Goal: Register for event/course

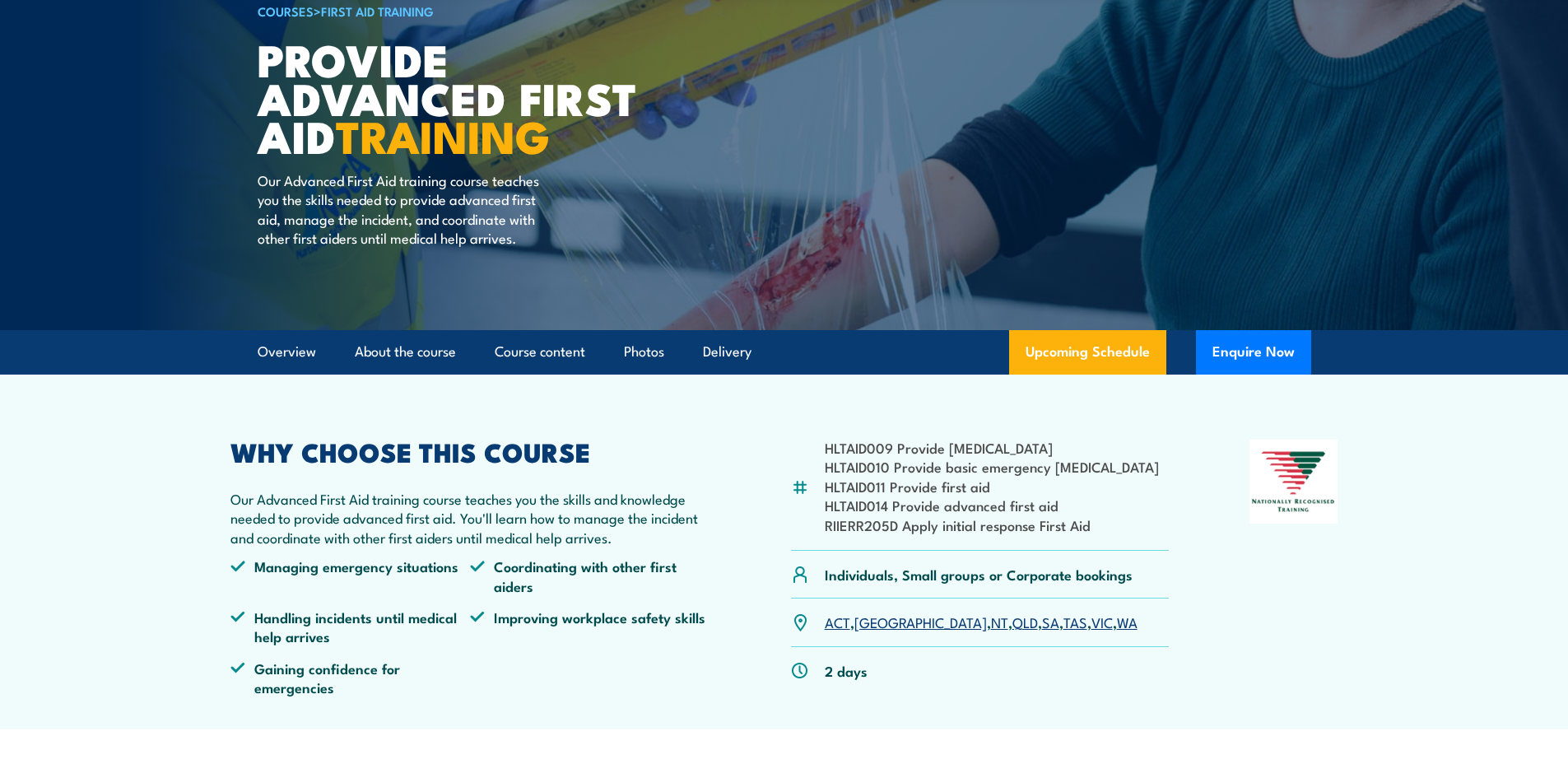
scroll to position [165, 0]
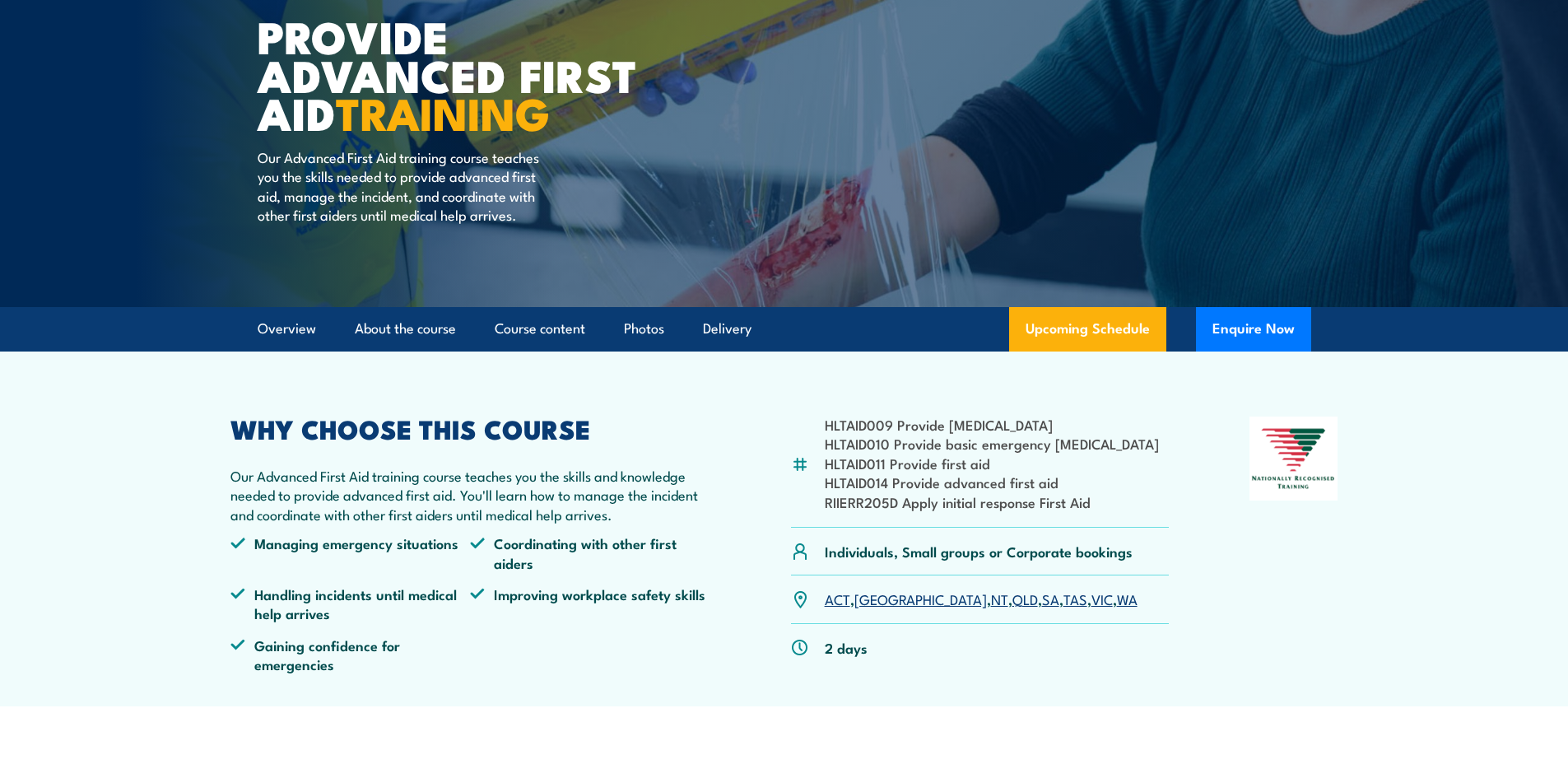
click at [1117, 602] on link "WA" at bounding box center [1126, 599] width 21 height 20
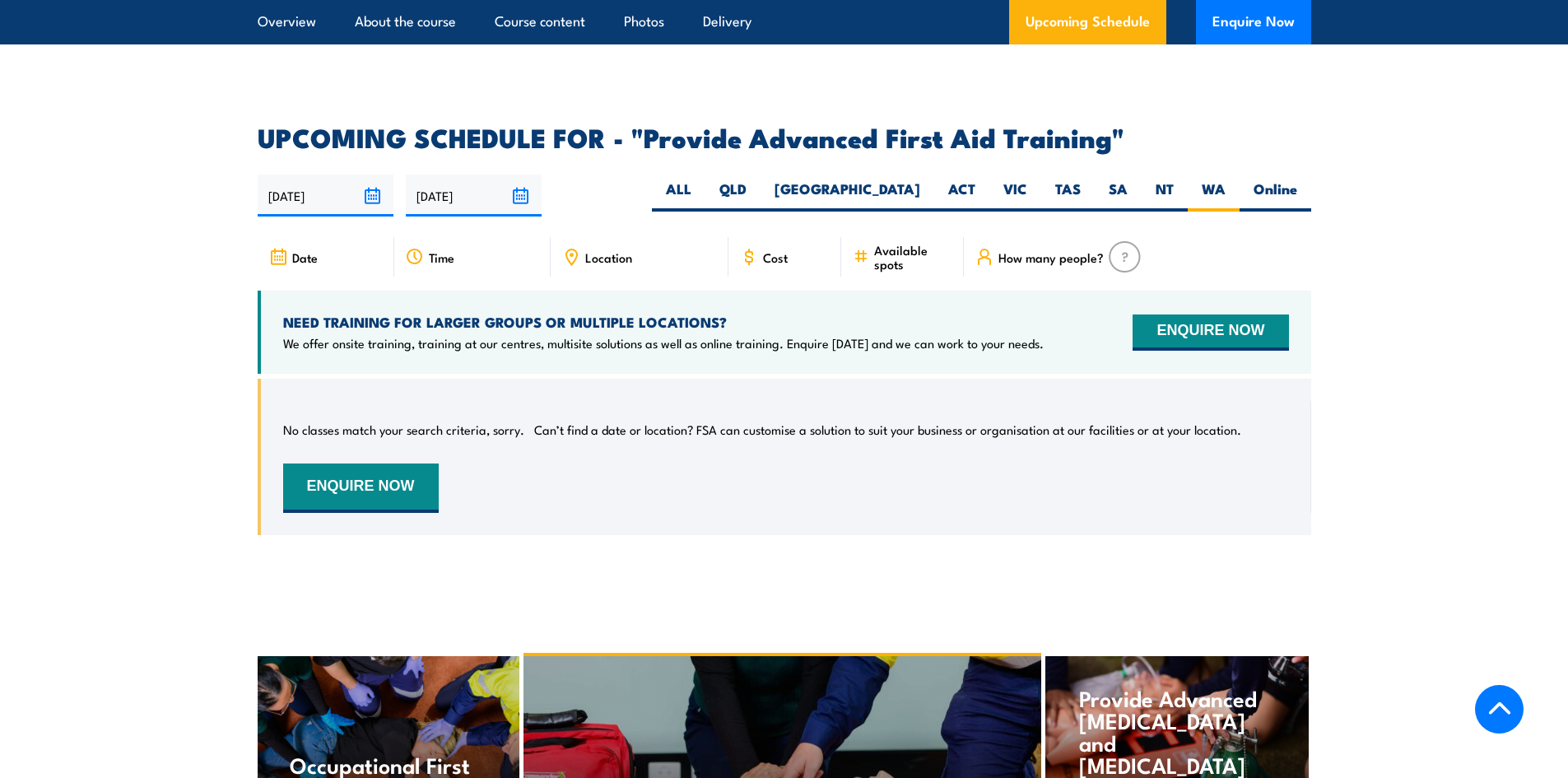
scroll to position [2531, 0]
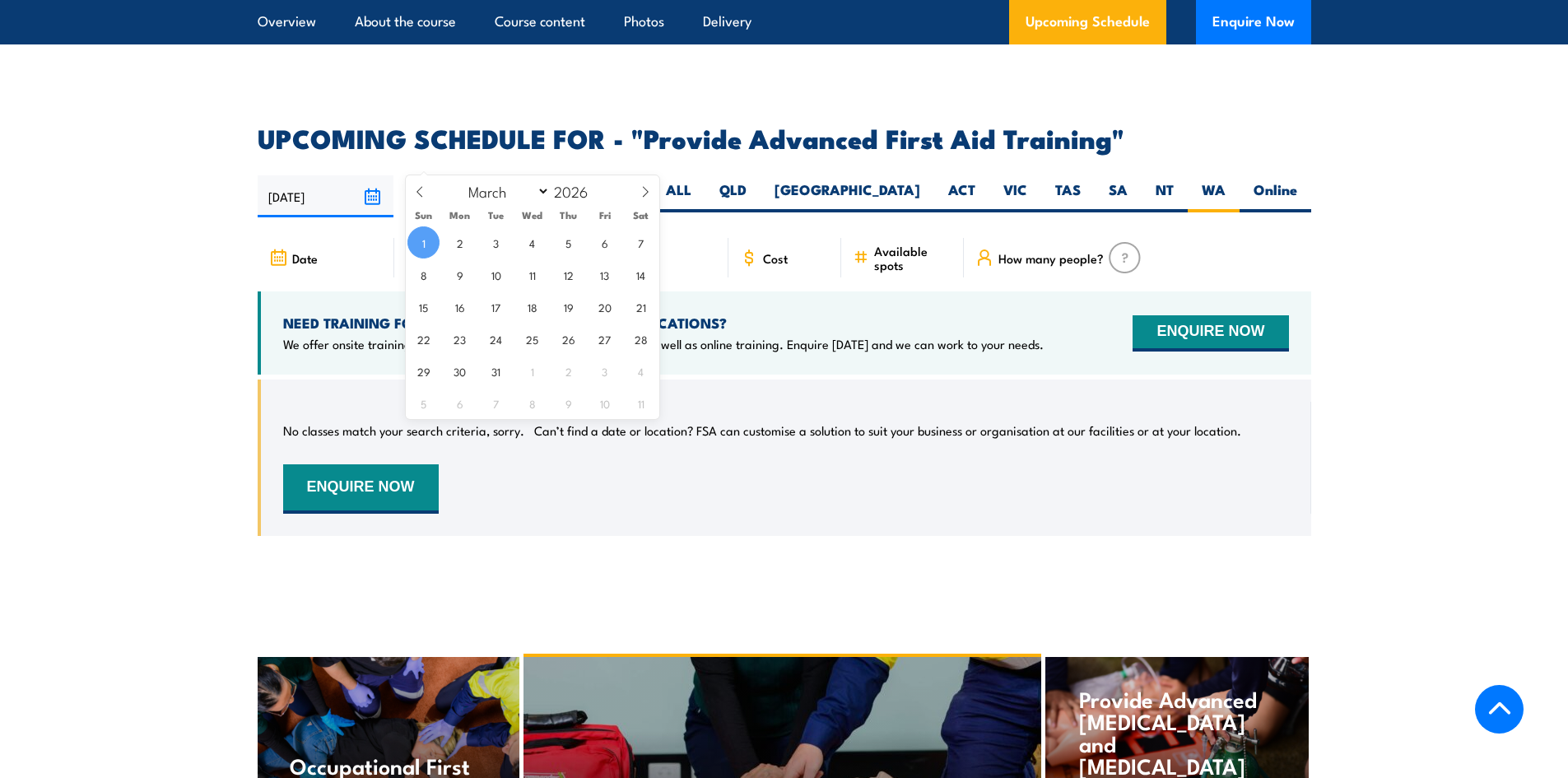
click at [521, 176] on input "[DATE]" at bounding box center [473, 197] width 136 height 42
click at [419, 189] on icon at bounding box center [419, 192] width 5 height 11
select select "0"
click at [419, 189] on icon at bounding box center [419, 192] width 5 height 11
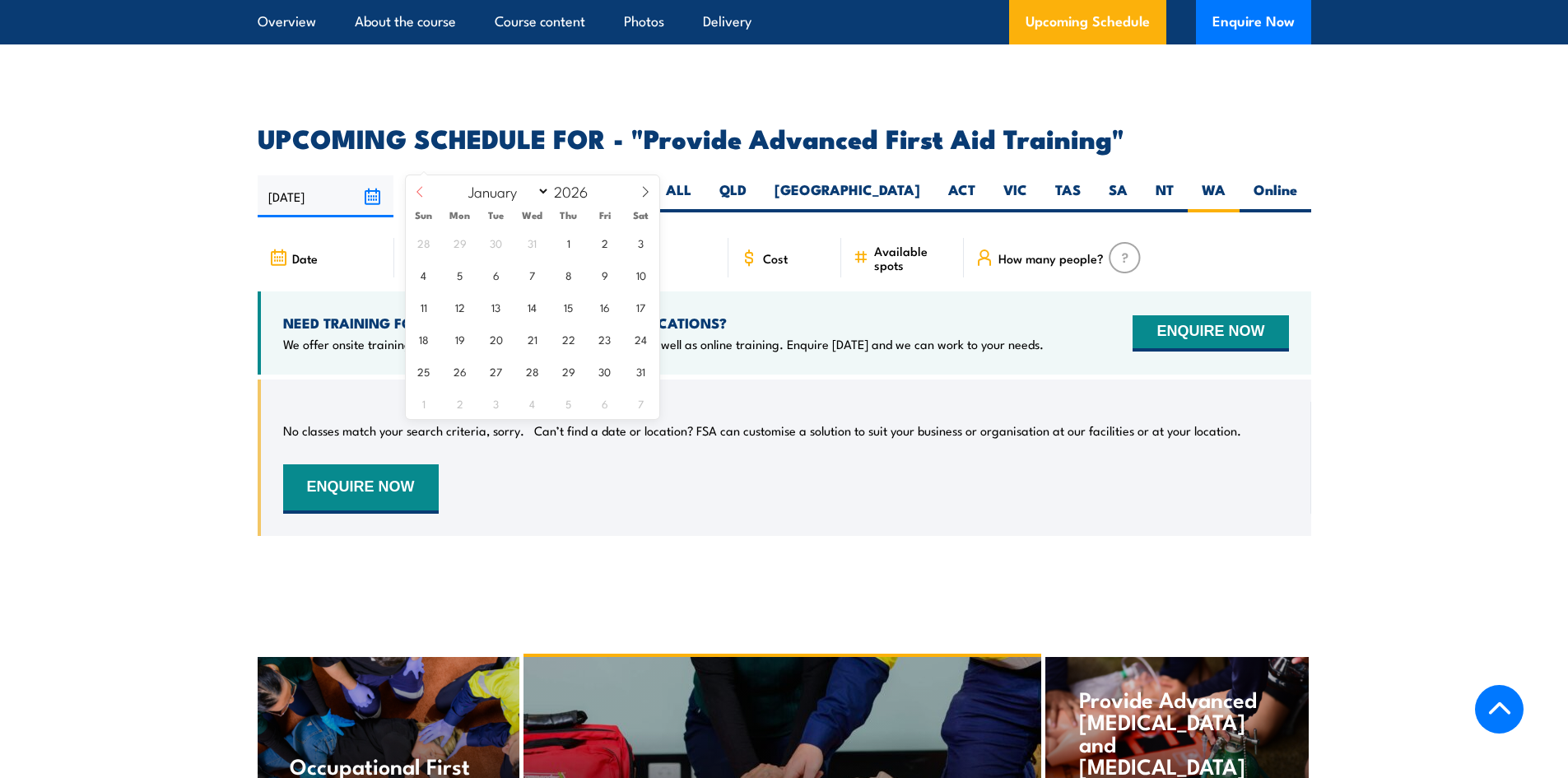
type input "2025"
click at [419, 189] on icon at bounding box center [419, 192] width 5 height 11
select select "10"
click at [418, 405] on span "30" at bounding box center [424, 403] width 32 height 32
type input "[DATE]"
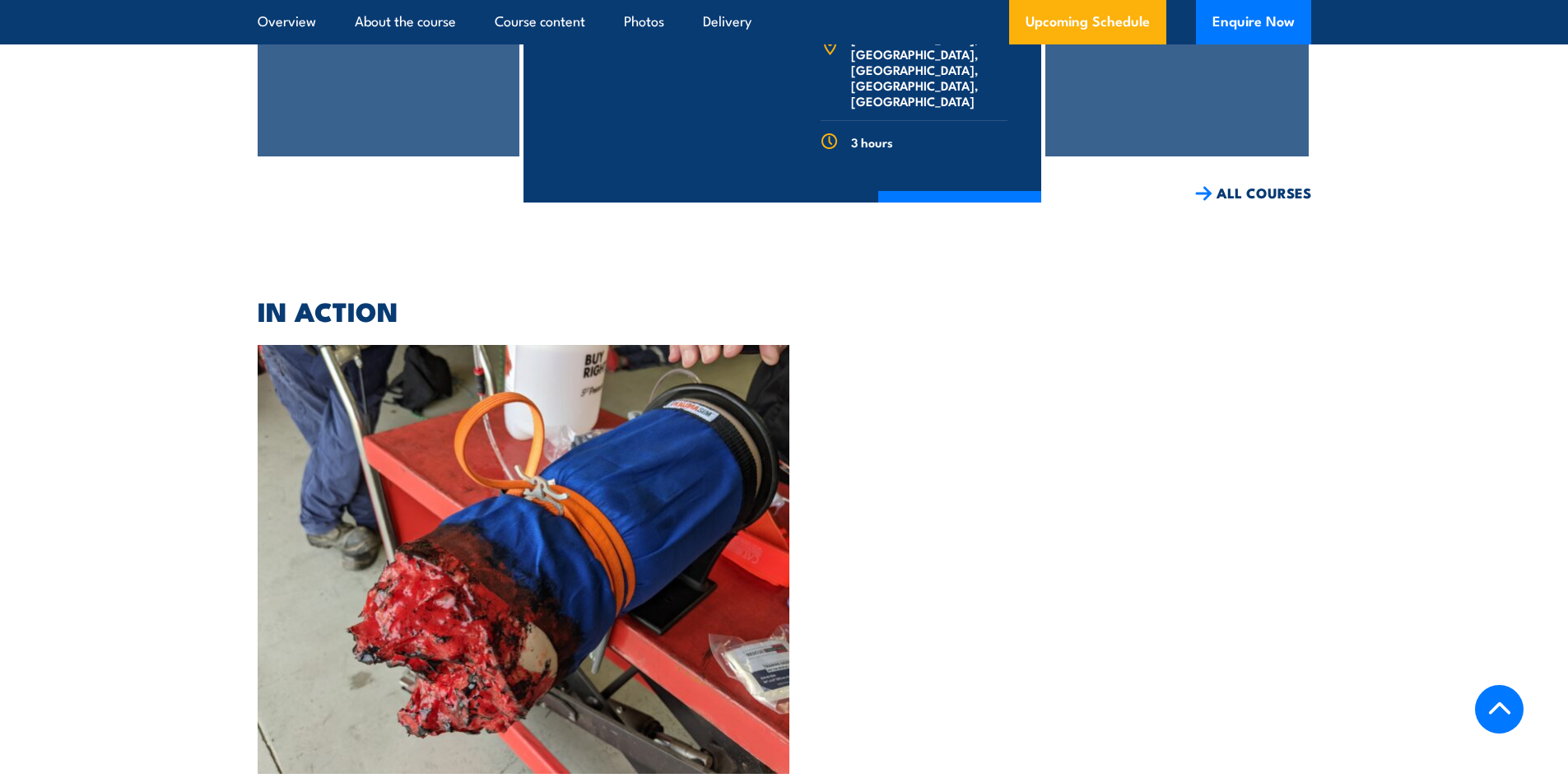
scroll to position [3519, 0]
